Goal: Check status: Check status

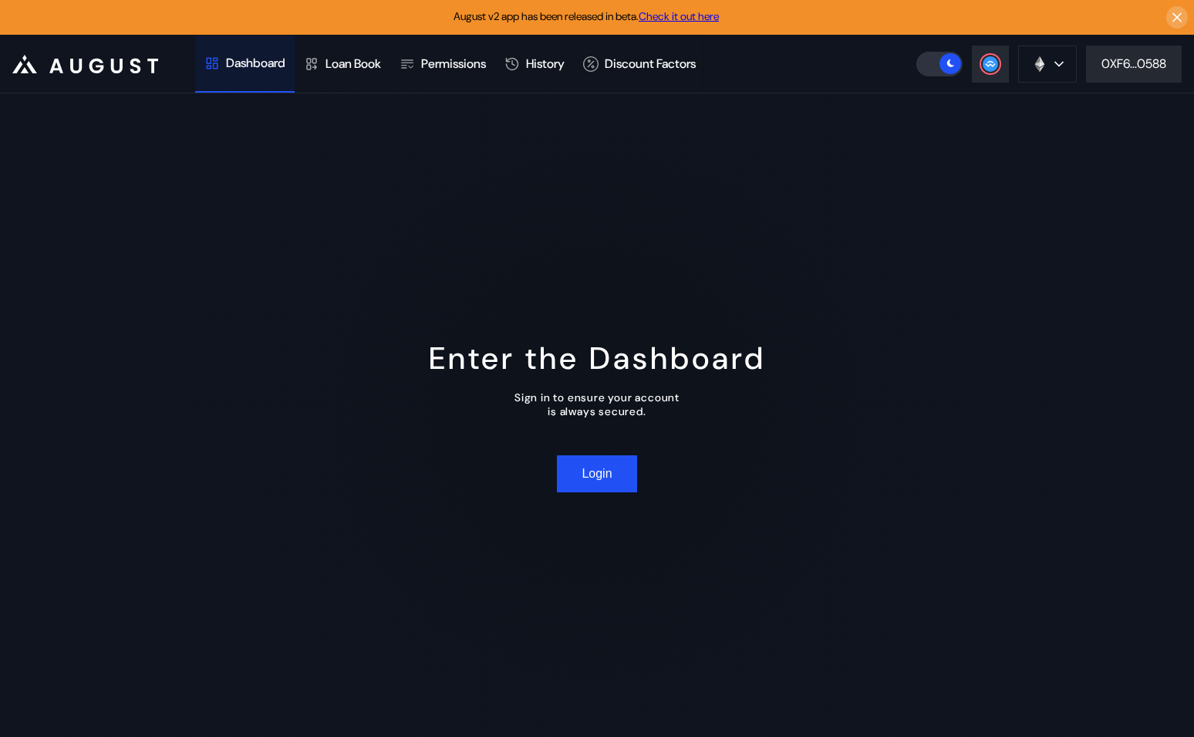
click at [277, 69] on div "Dashboard" at bounding box center [255, 63] width 59 height 16
click at [250, 59] on div "Dashboard" at bounding box center [255, 63] width 59 height 16
click at [275, 67] on div "Dashboard" at bounding box center [255, 63] width 59 height 16
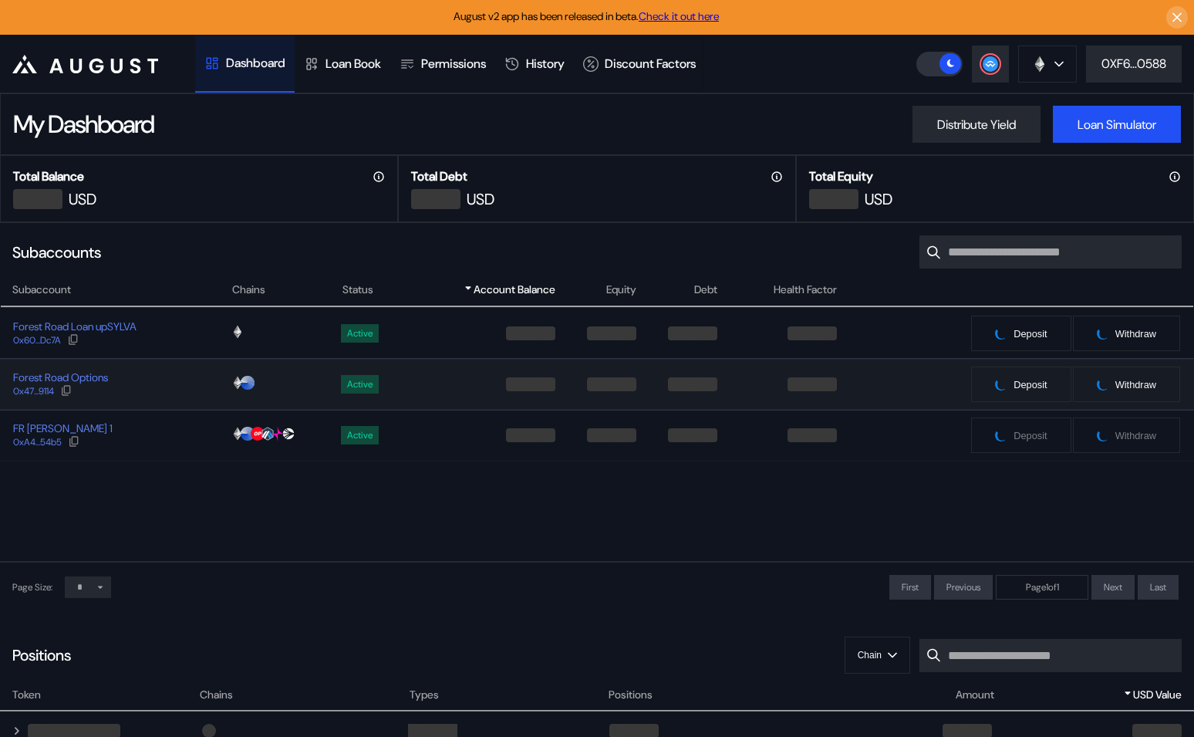
click at [145, 397] on div "Forest Road Options 0x47...9114" at bounding box center [116, 384] width 230 height 28
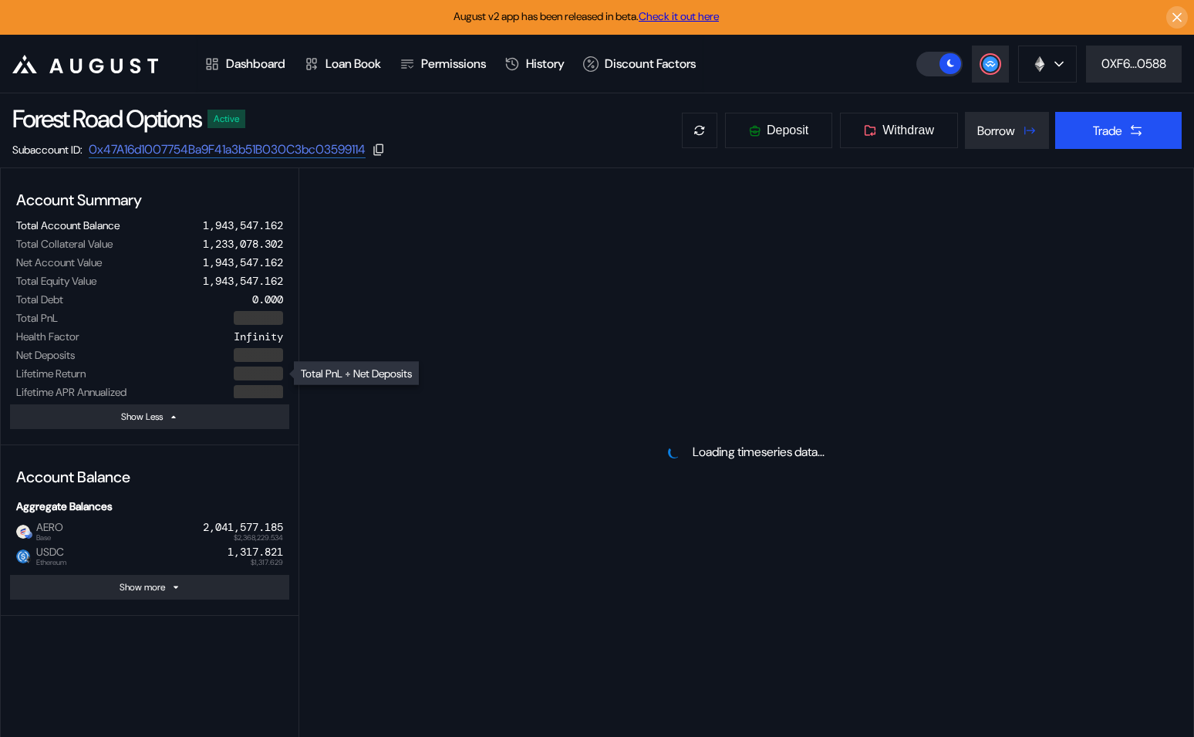
select select "*"
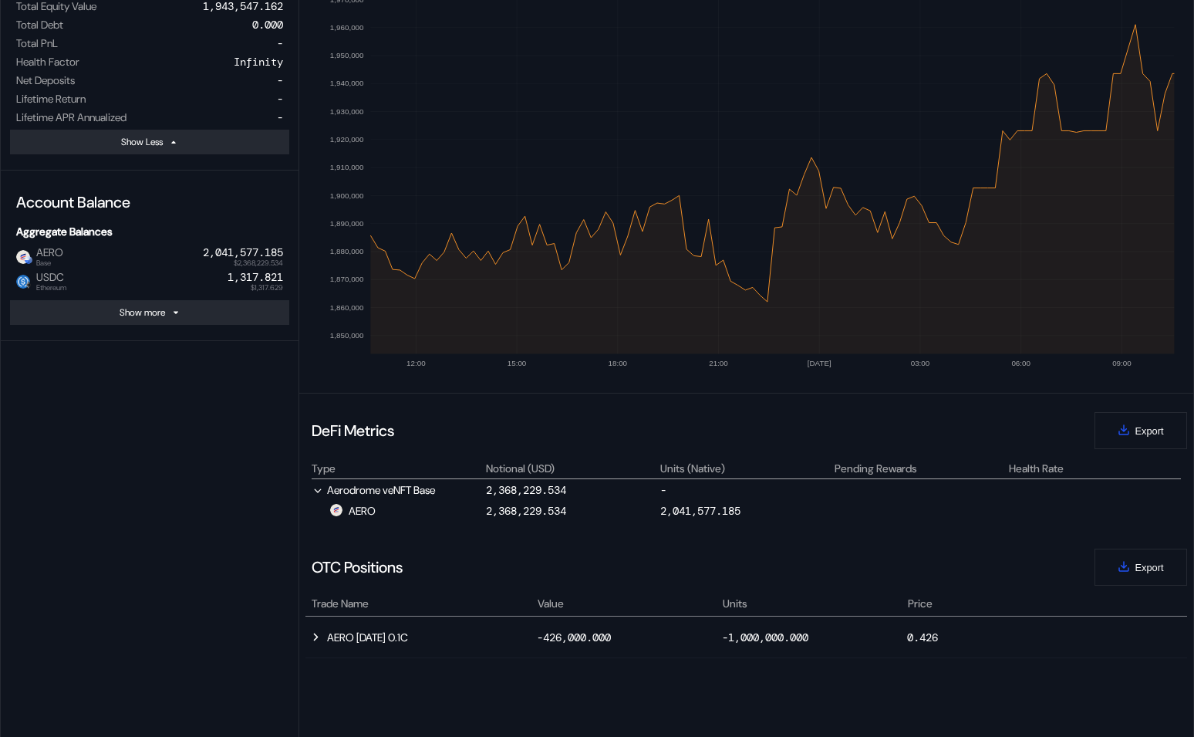
scroll to position [248, 0]
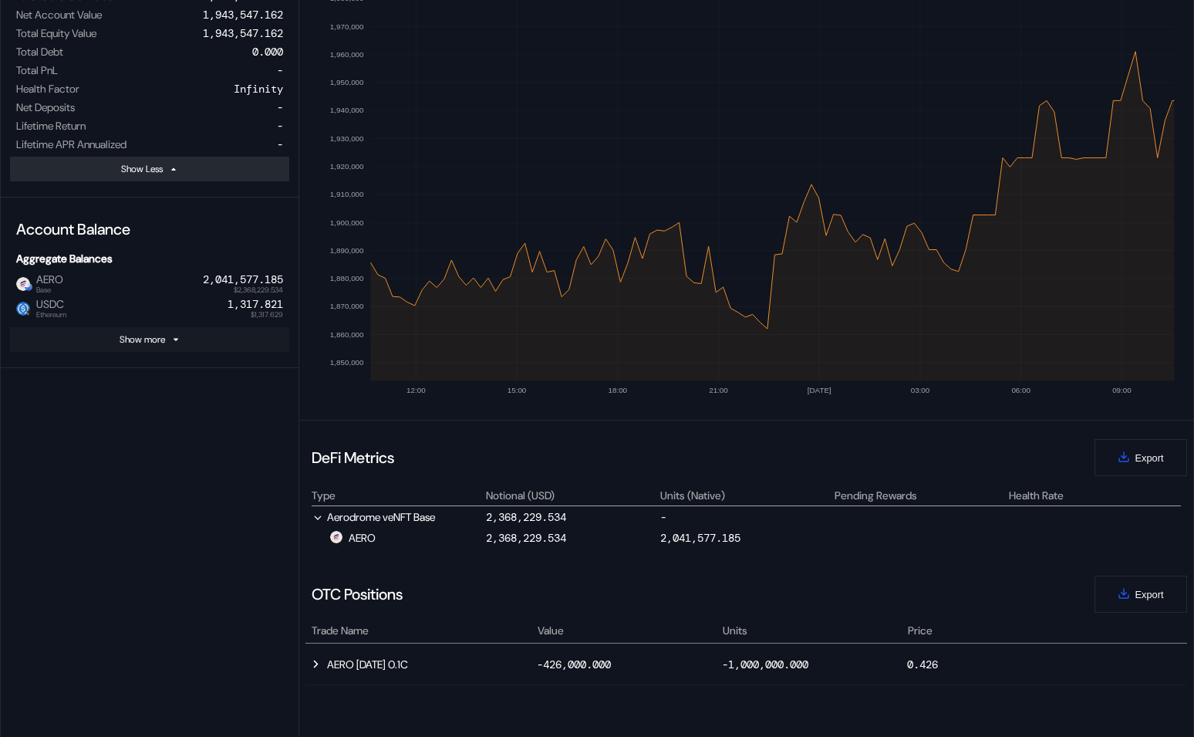
click at [148, 329] on button "Show more" at bounding box center [149, 339] width 279 height 25
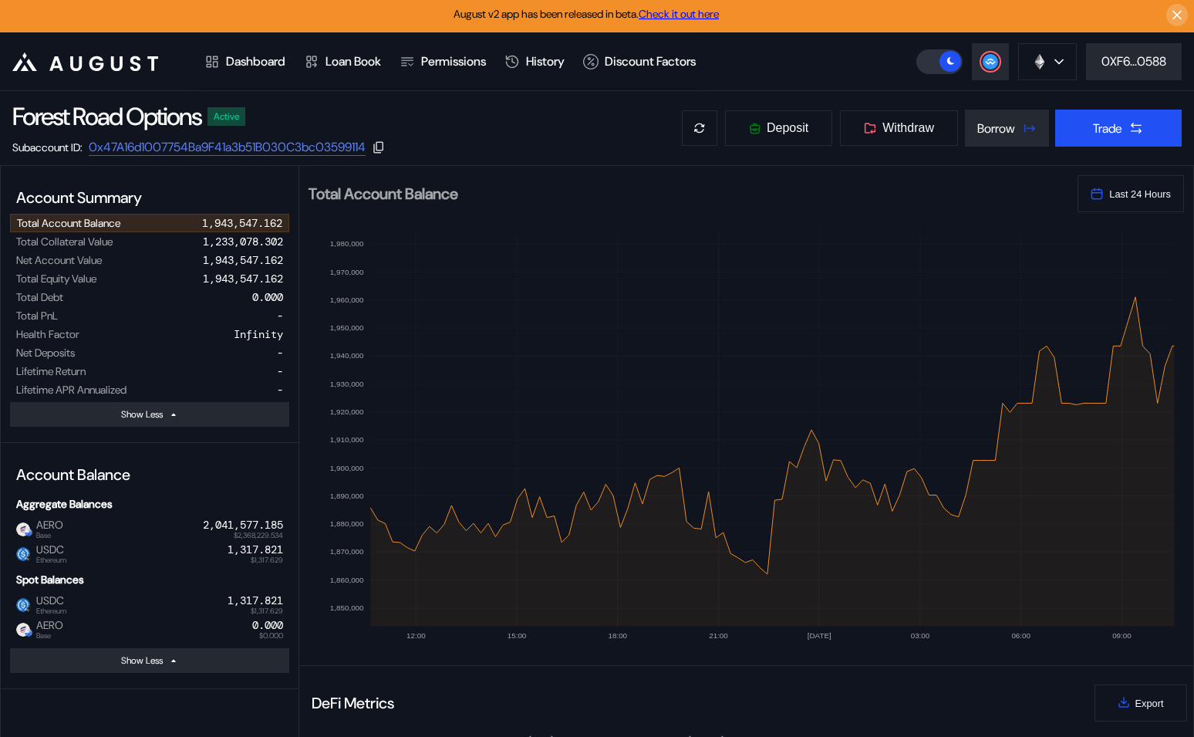
scroll to position [2, 0]
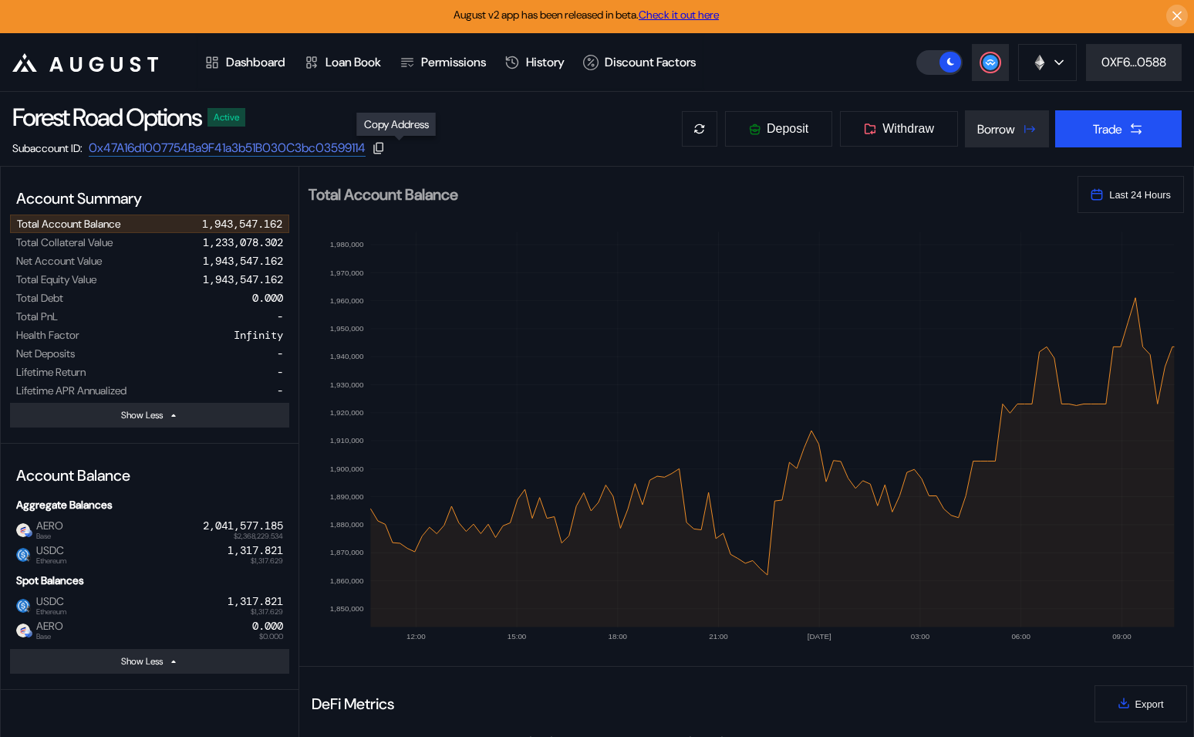
click at [386, 149] on icon at bounding box center [379, 148] width 14 height 14
